Goal: Task Accomplishment & Management: Complete application form

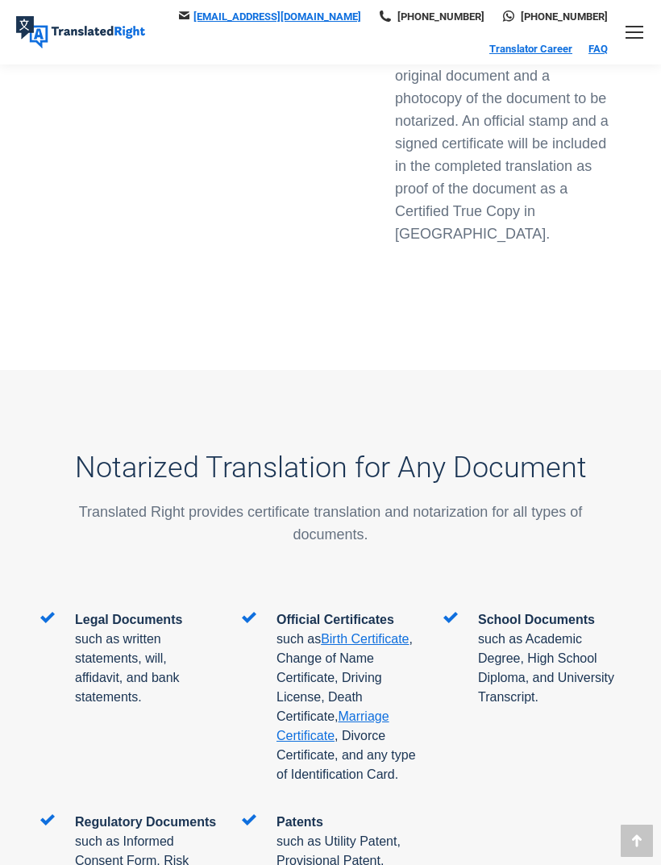
scroll to position [3044, 0]
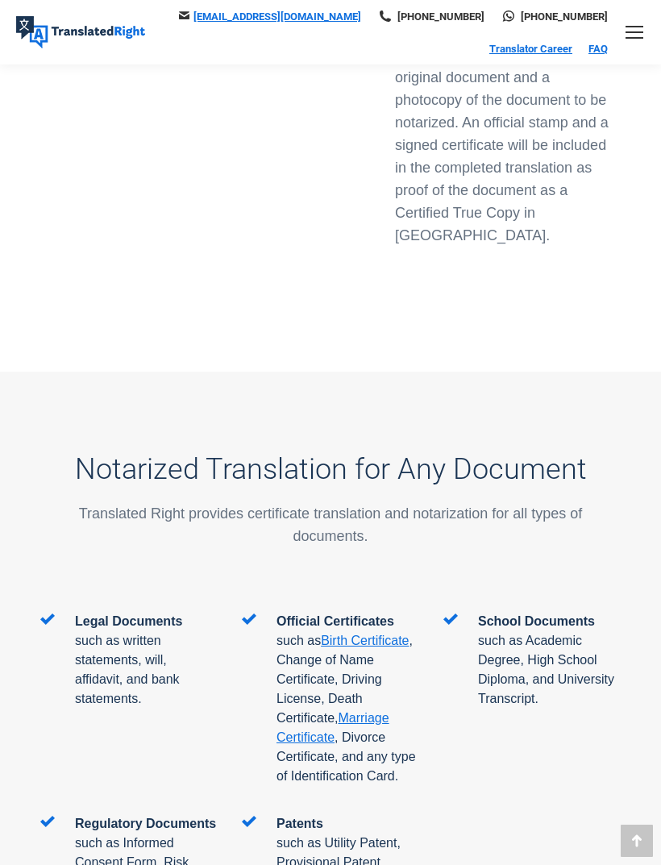
click at [44, 39] on img at bounding box center [80, 32] width 129 height 32
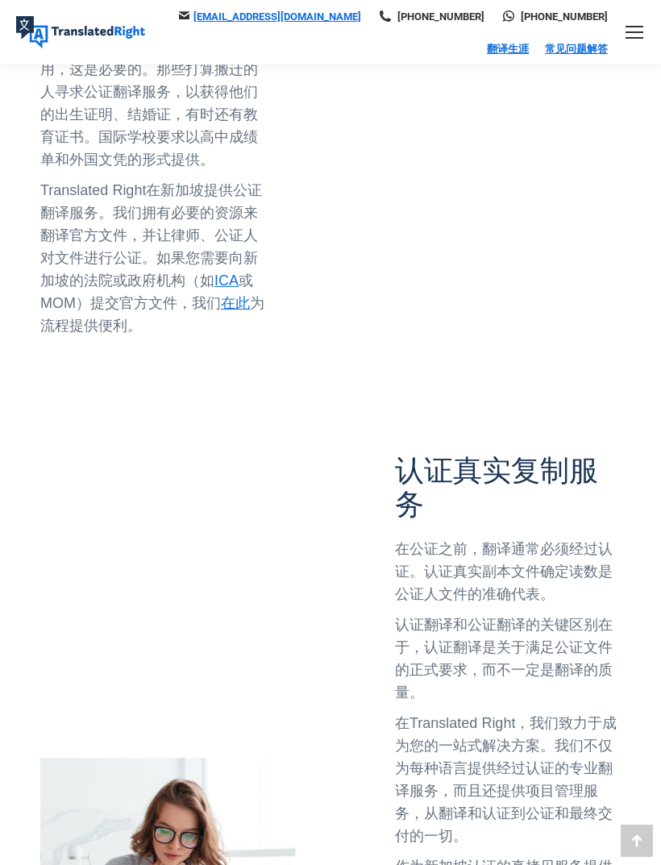
scroll to position [868, 0]
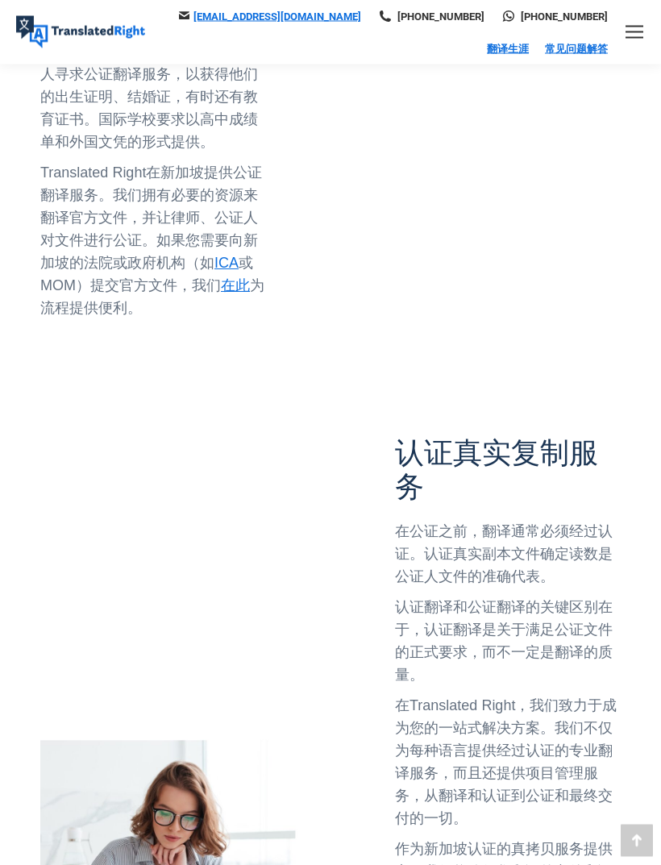
click at [234, 278] on span "在此" at bounding box center [235, 286] width 29 height 16
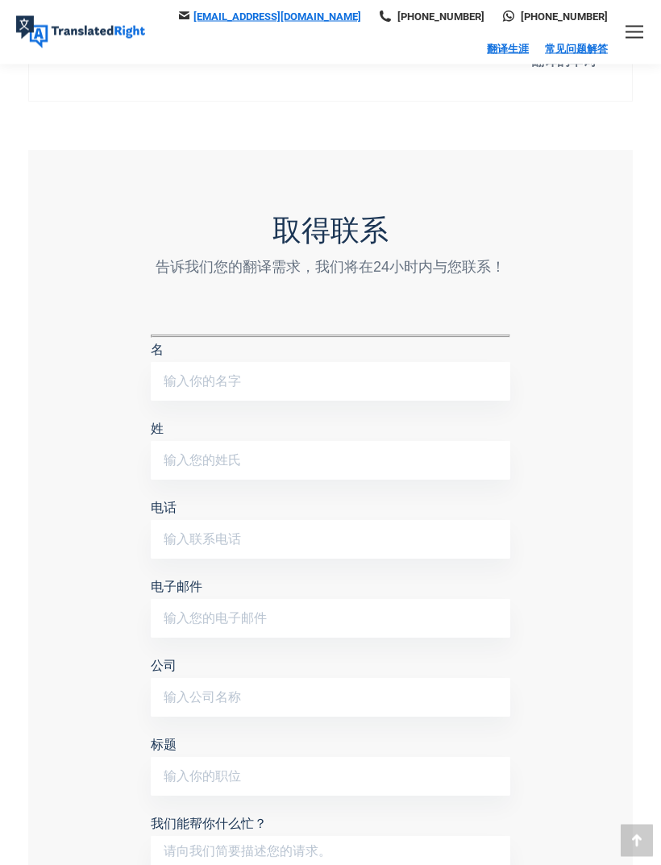
scroll to position [912, 0]
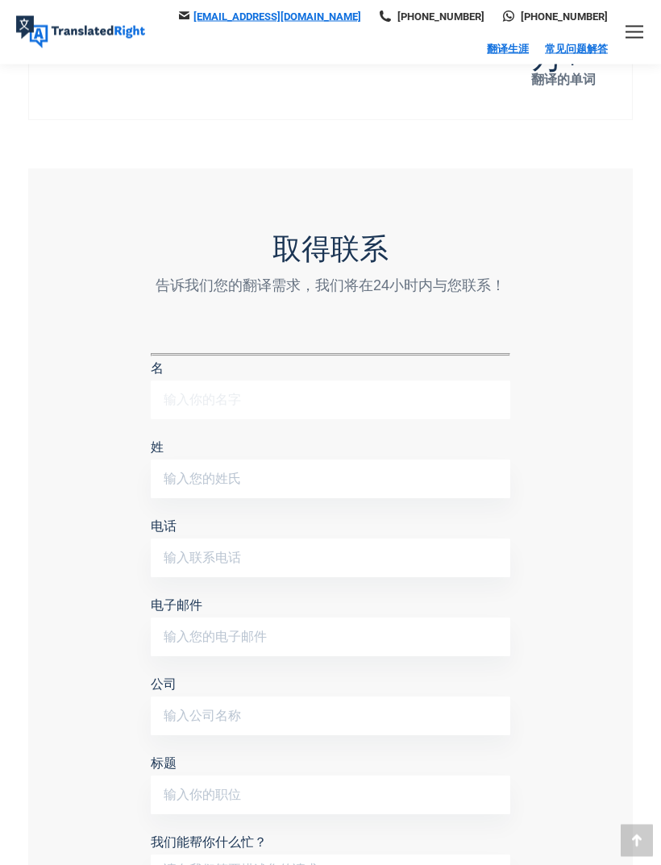
click at [459, 381] on input "名" at bounding box center [331, 400] width 360 height 39
type input "Shu"
click at [179, 460] on input "姓" at bounding box center [331, 479] width 360 height 39
type input "[PERSON_NAME]"
click at [386, 539] on input "电话" at bounding box center [331, 558] width 360 height 39
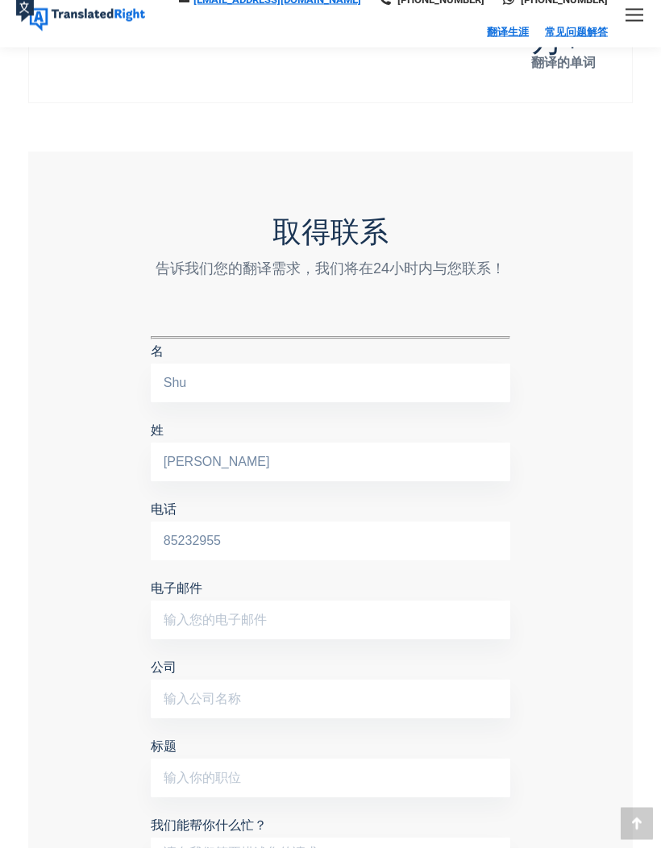
type input "85232955"
click at [422, 618] on input "电子邮件" at bounding box center [331, 637] width 360 height 39
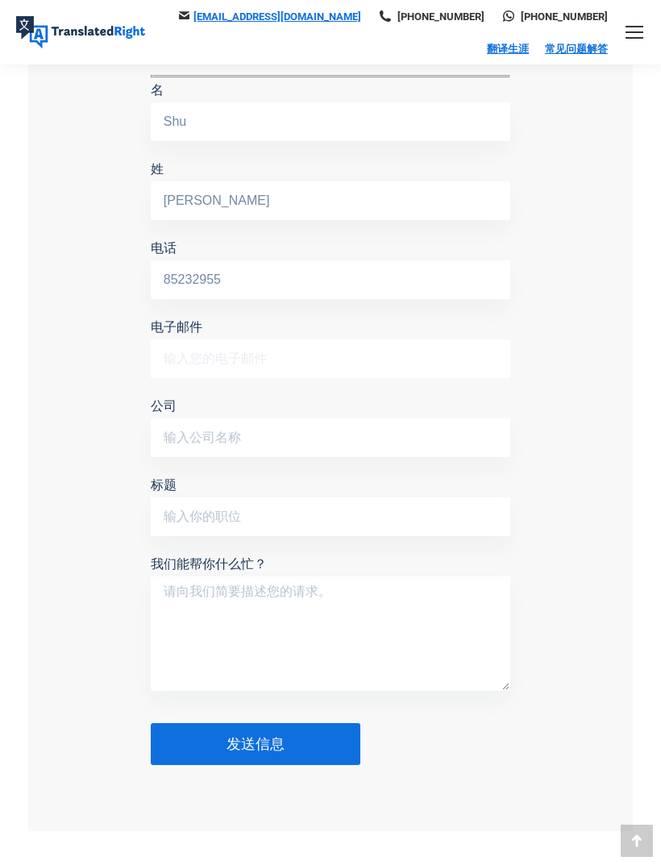
scroll to position [1170, 0]
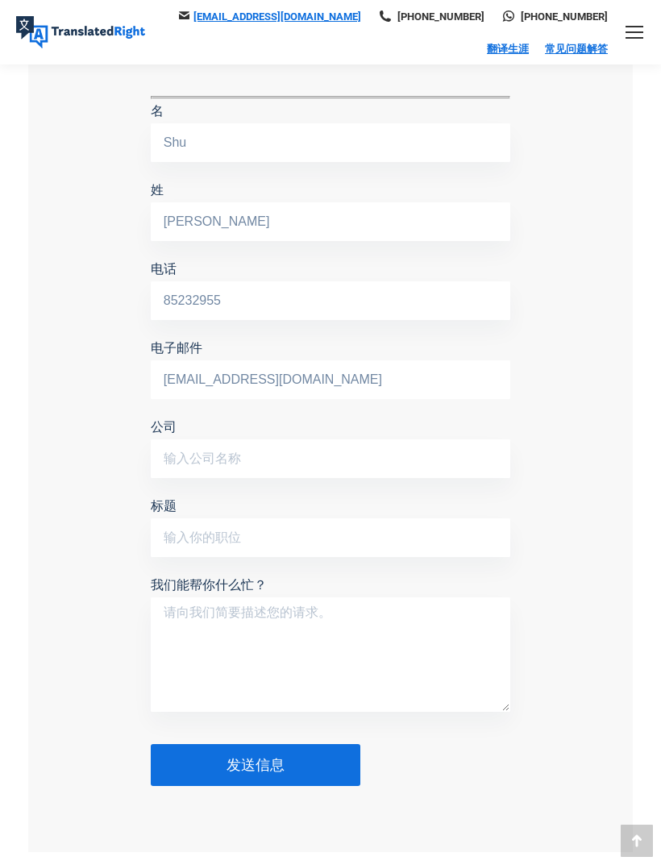
type input "[EMAIL_ADDRESS][DOMAIN_NAME]"
click at [439, 439] on input "公司" at bounding box center [331, 458] width 360 height 39
type input "SMU"
click at [434, 518] on input "标题" at bounding box center [331, 537] width 360 height 39
type input "Undergraduate"
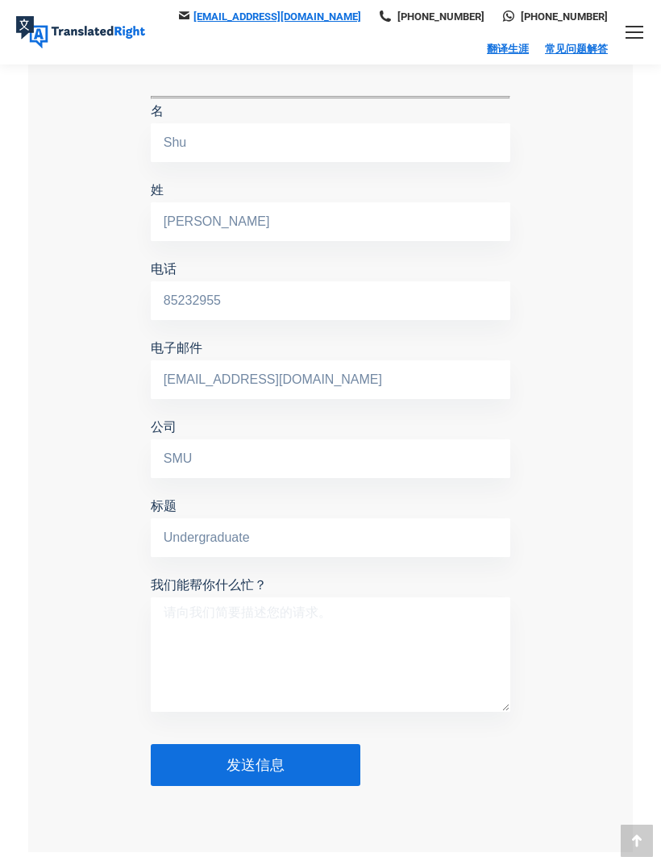
click at [428, 597] on textarea "我们能帮你什么忙？" at bounding box center [331, 654] width 360 height 114
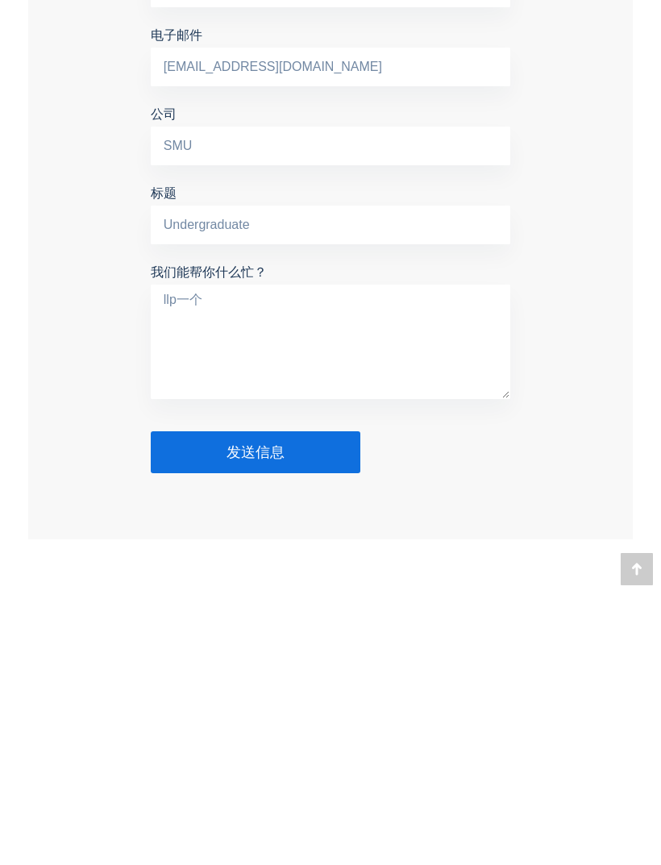
click at [416, 556] on textarea "llp一个" at bounding box center [331, 613] width 360 height 114
click at [425, 556] on textarea "llp一个" at bounding box center [331, 613] width 360 height 114
click at [447, 556] on textarea "yLpp一个" at bounding box center [331, 613] width 360 height 114
type textarea "y"
click at [460, 556] on textarea "A" at bounding box center [331, 613] width 360 height 114
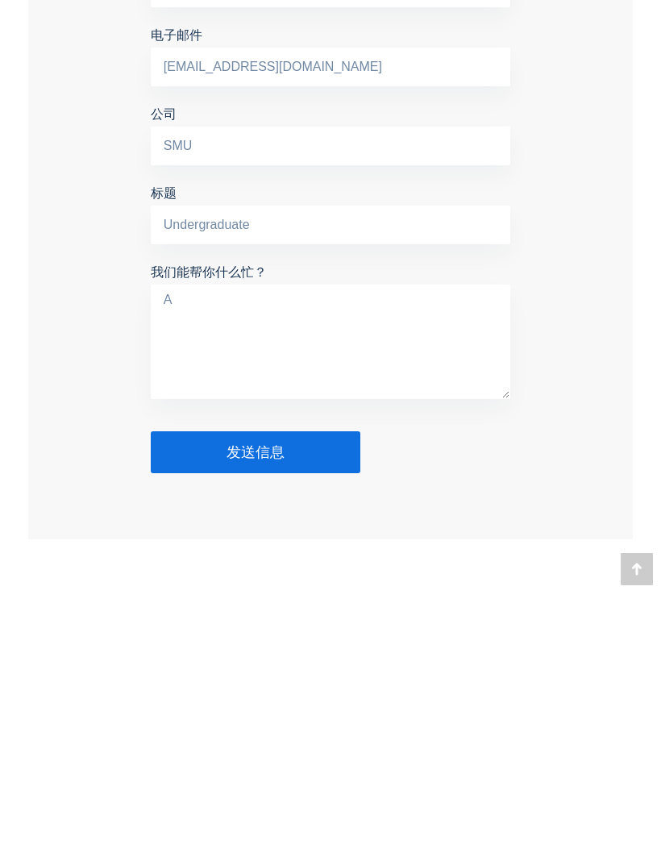
type textarea "一"
click at [439, 556] on textarea "apply" at bounding box center [331, 613] width 360 height 114
type textarea "应"
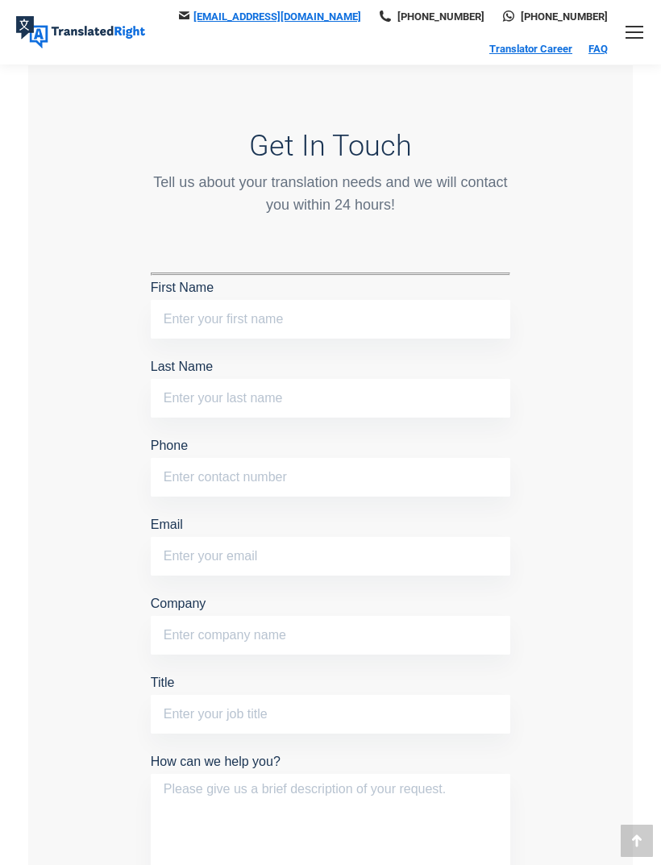
scroll to position [1004, 0]
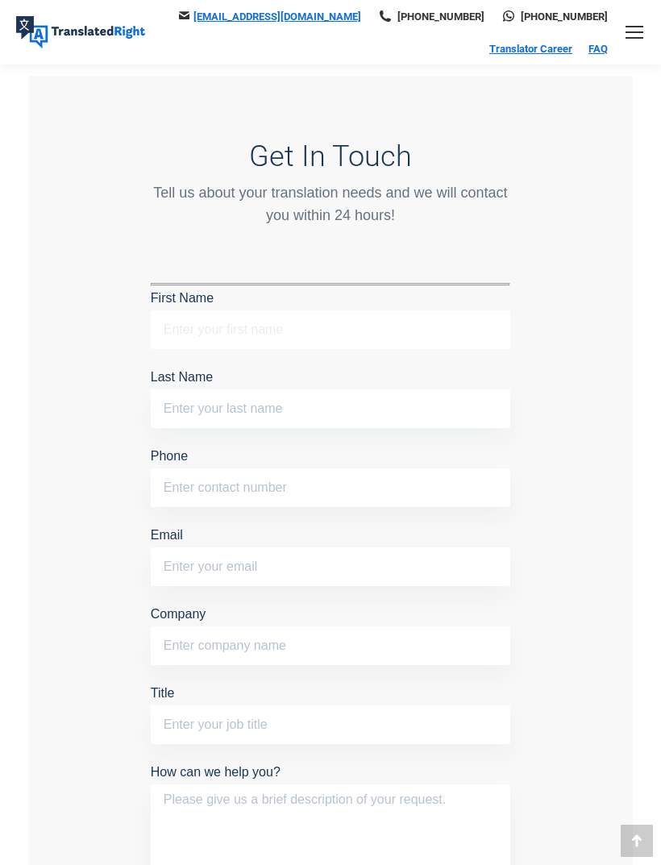
click at [454, 319] on input "First Name" at bounding box center [331, 329] width 360 height 39
type input "Shu"
click at [472, 401] on input "Last Name" at bounding box center [331, 408] width 360 height 39
type input "[PERSON_NAME]"
click at [424, 497] on input "Phone" at bounding box center [331, 487] width 360 height 39
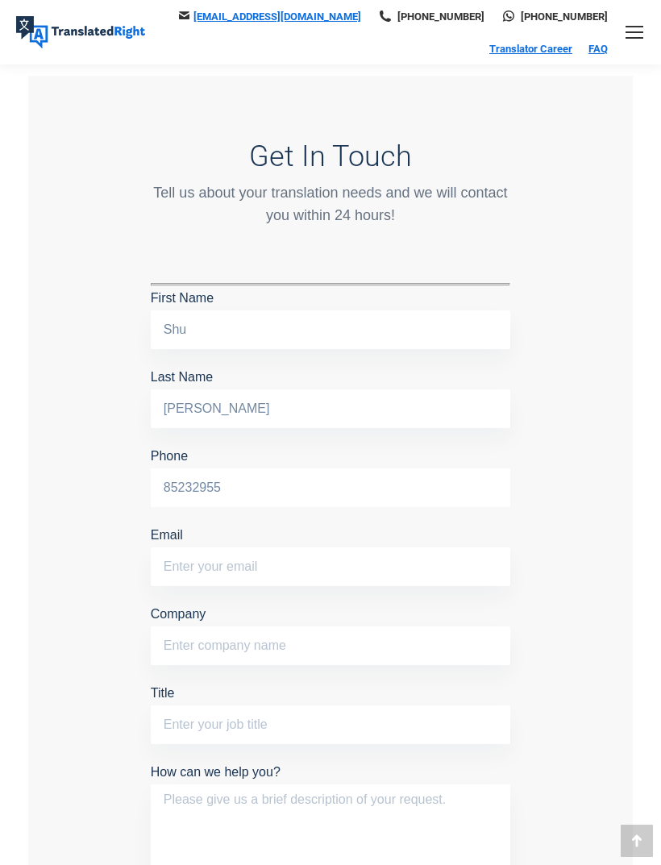
type input "85232955"
click at [402, 570] on input "Email" at bounding box center [331, 566] width 360 height 39
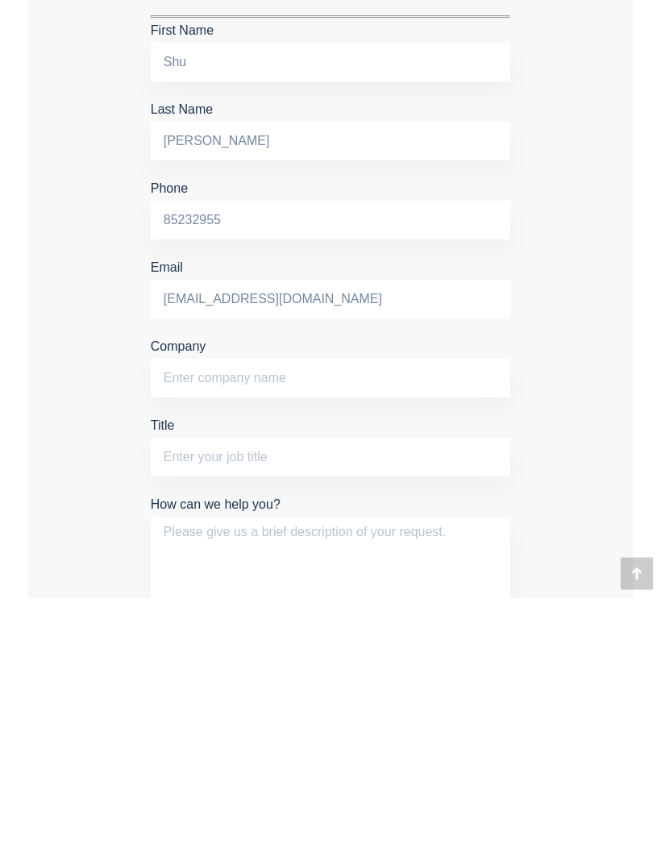
type input "[EMAIL_ADDRESS][DOMAIN_NAME]"
click at [440, 626] on input "Company" at bounding box center [331, 645] width 360 height 39
type input "SMU"
click at [439, 705] on input "Title" at bounding box center [331, 724] width 360 height 39
type input "Undergraduate"
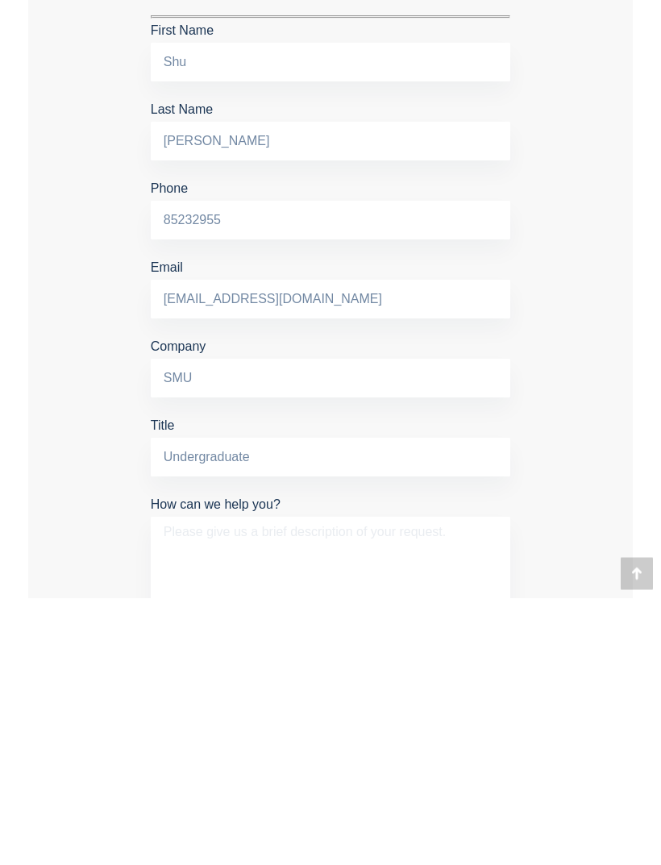
click at [460, 784] on textarea "How can we help you?" at bounding box center [331, 841] width 360 height 114
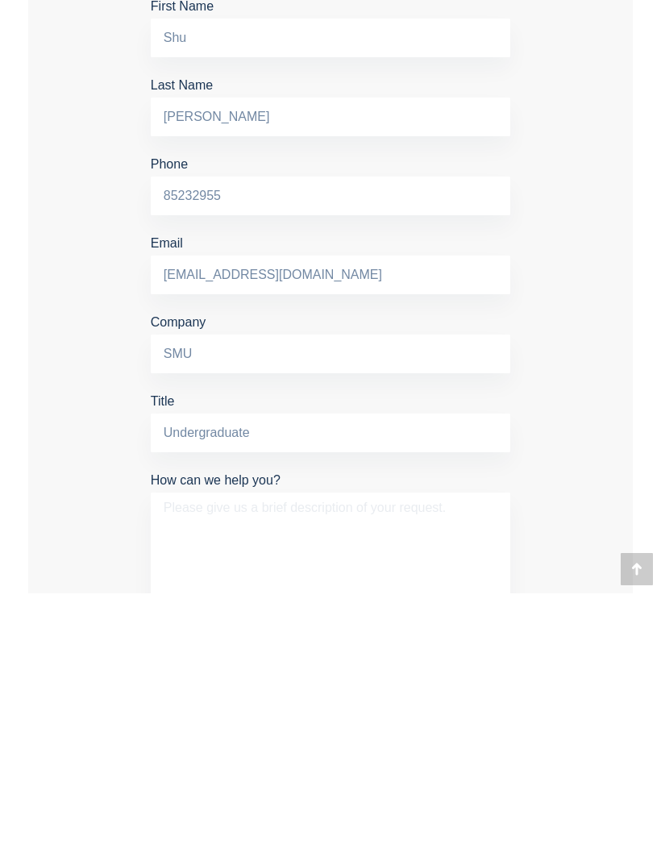
scroll to position [1030, 0]
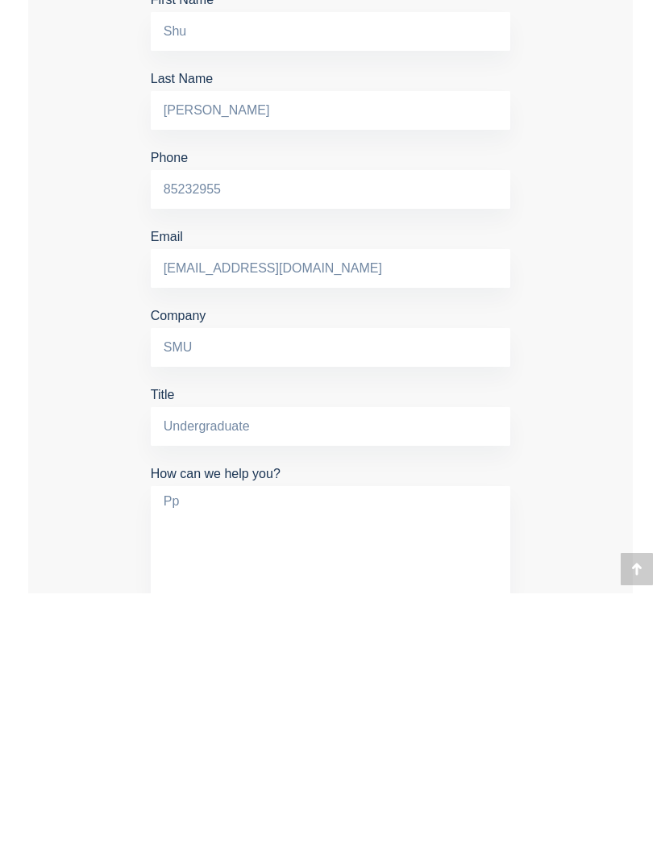
type textarea "P"
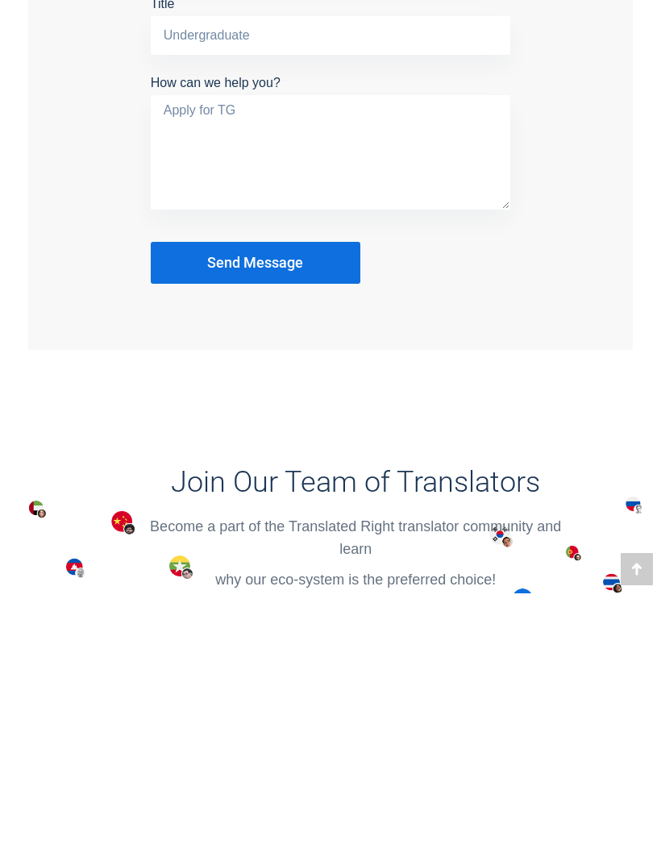
scroll to position [1434, 0]
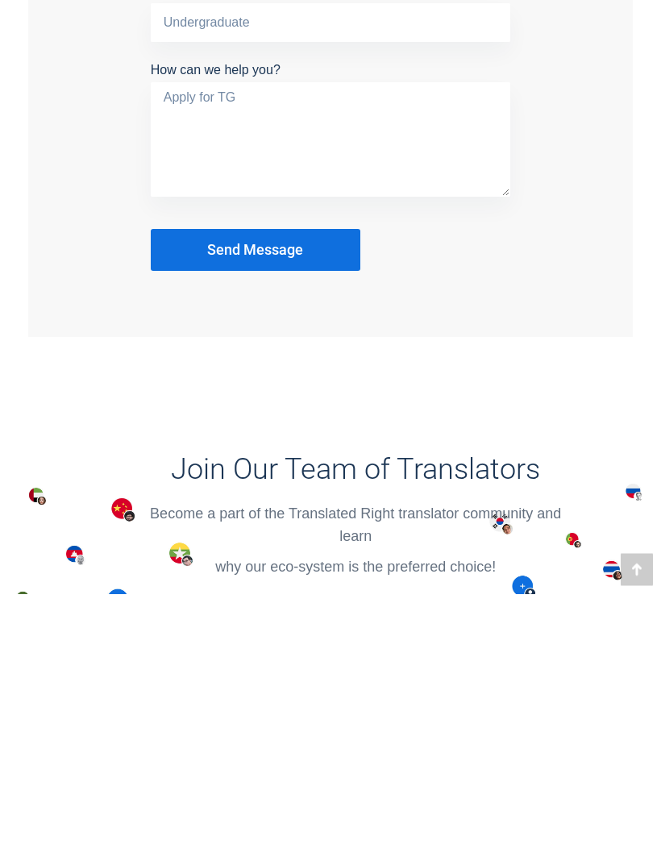
type textarea "Apply for TG"
click at [303, 514] on span "Send Message" at bounding box center [255, 522] width 96 height 16
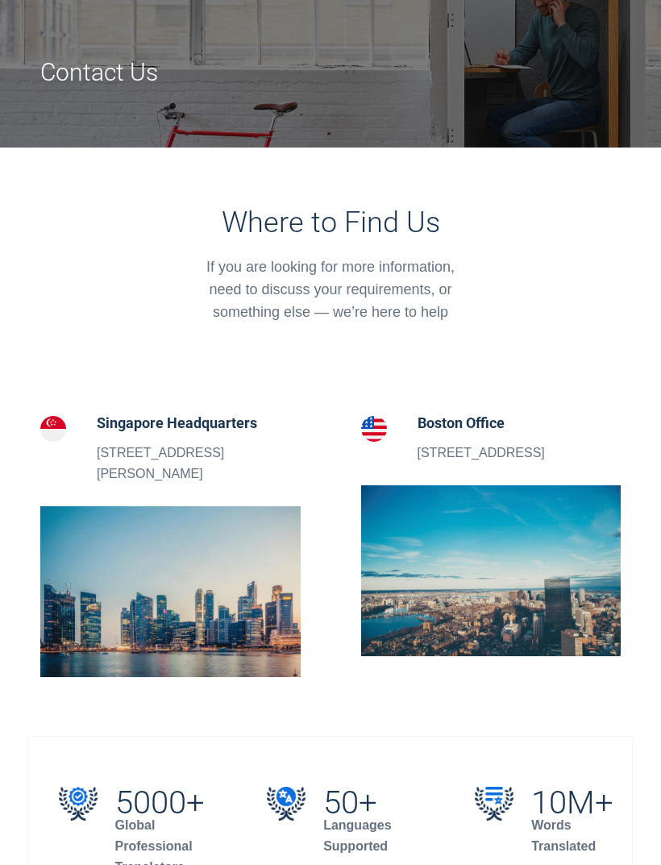
scroll to position [0, 0]
